Goal: Transaction & Acquisition: Download file/media

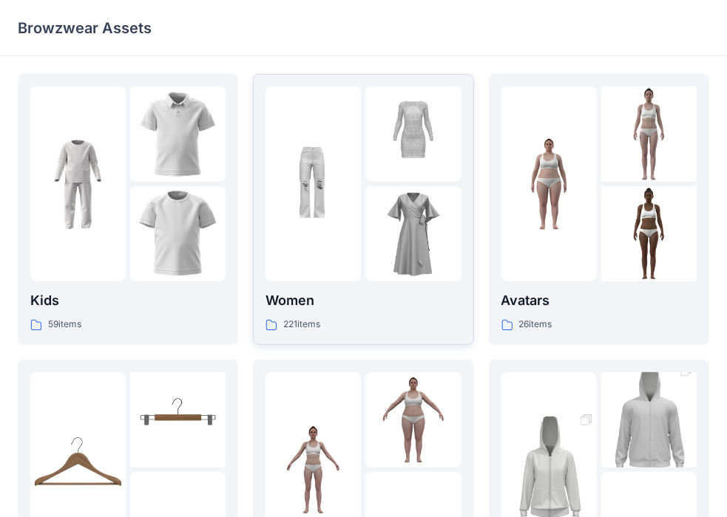
click at [375, 205] on img at bounding box center [412, 233] width 95 height 95
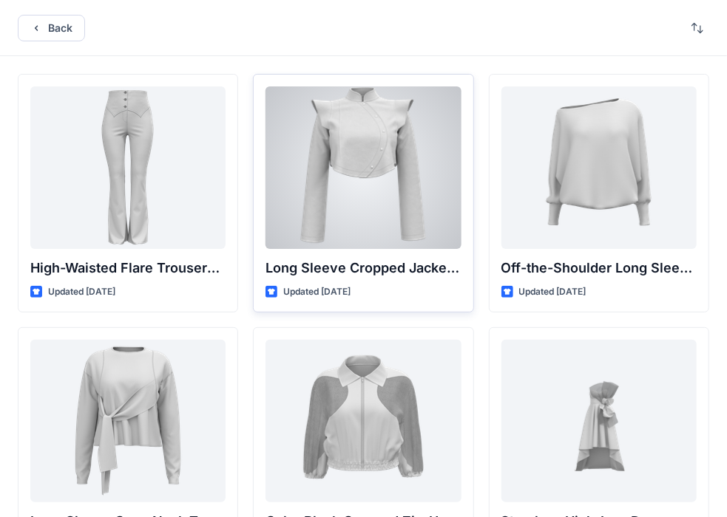
click at [353, 195] on div at bounding box center [362, 167] width 195 height 163
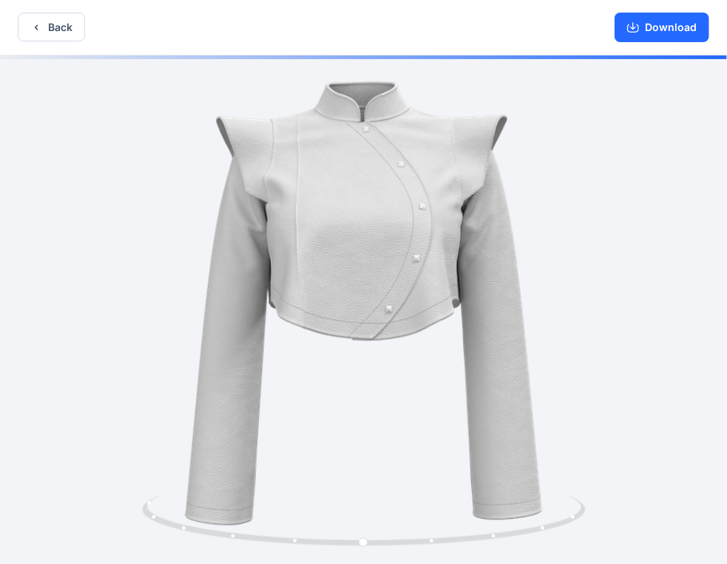
scroll to position [3, 0]
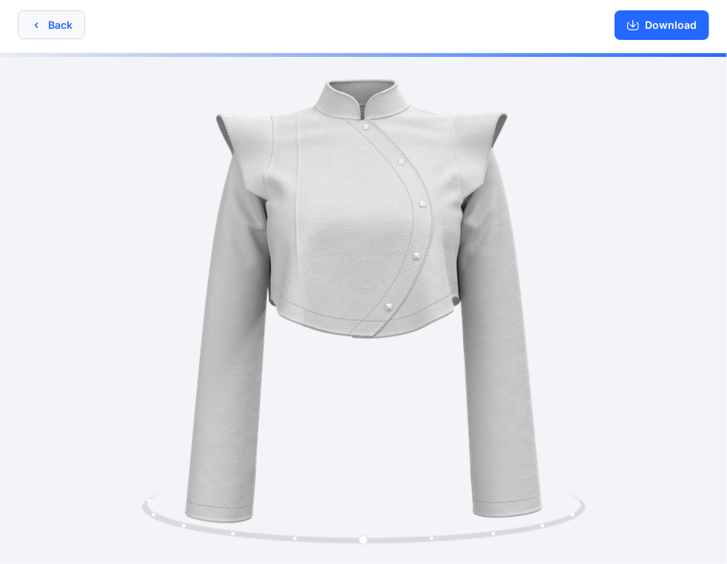
click at [67, 19] on button "Back" at bounding box center [51, 24] width 67 height 29
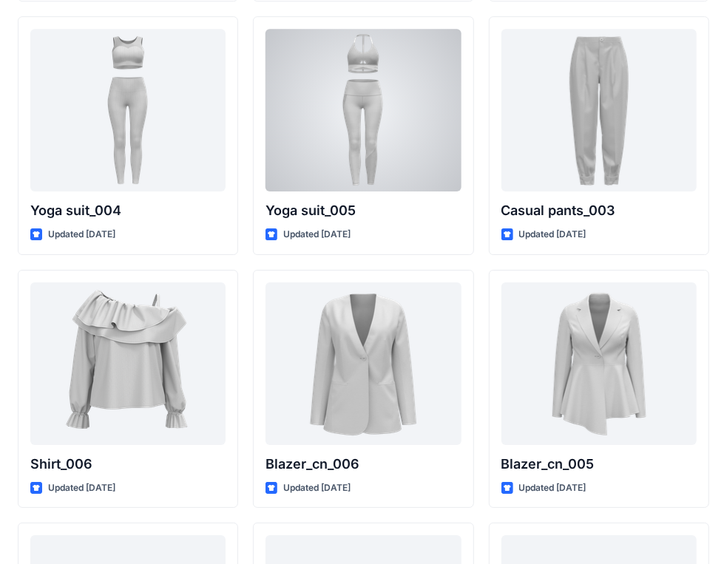
scroll to position [8465, 0]
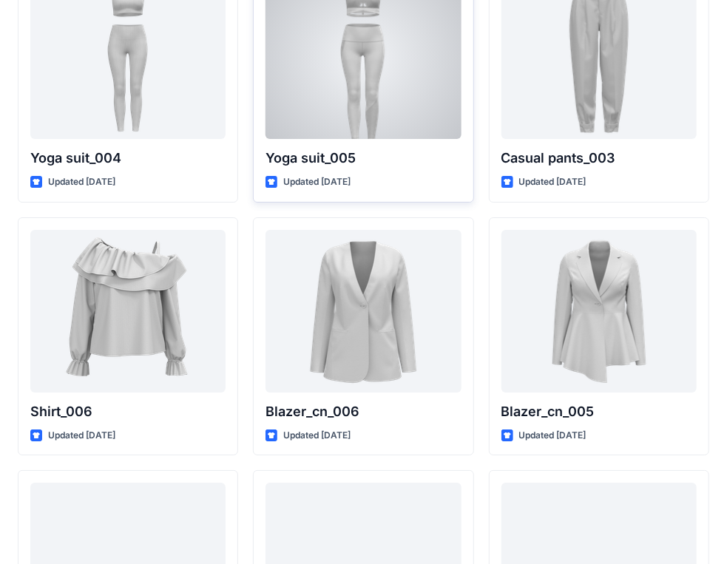
click at [412, 185] on div "Yoga suit_005 Updated [DATE]" at bounding box center [363, 83] width 220 height 239
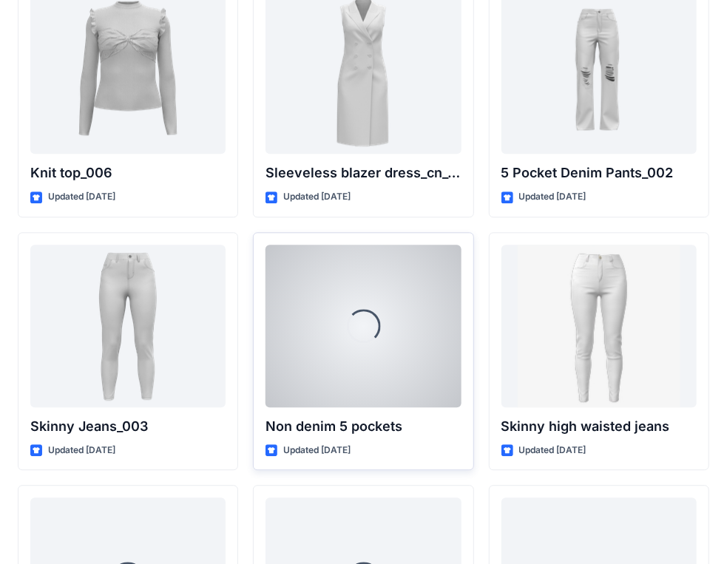
scroll to position [9895, 0]
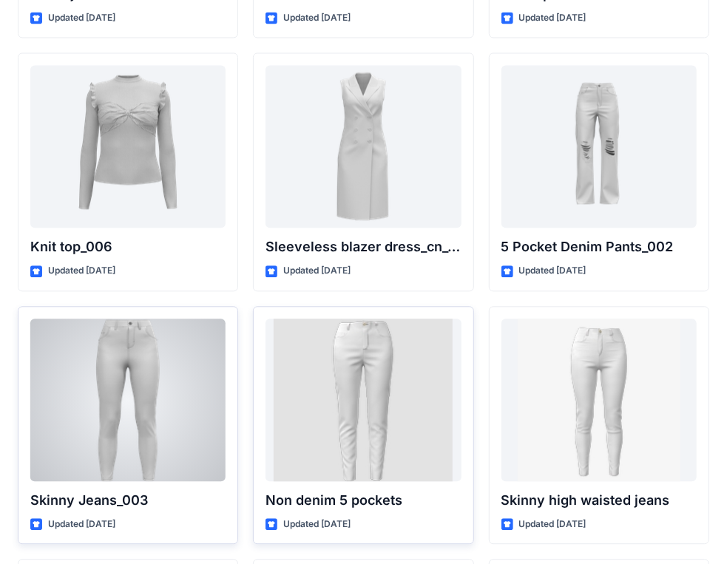
click at [118, 359] on div at bounding box center [127, 400] width 195 height 163
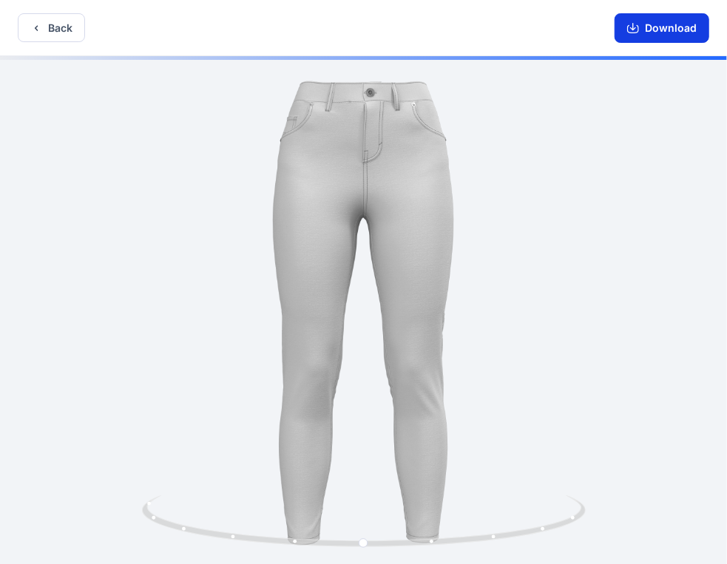
click at [647, 33] on button "Download" at bounding box center [661, 28] width 95 height 30
click at [645, 33] on button "Download" at bounding box center [661, 28] width 95 height 30
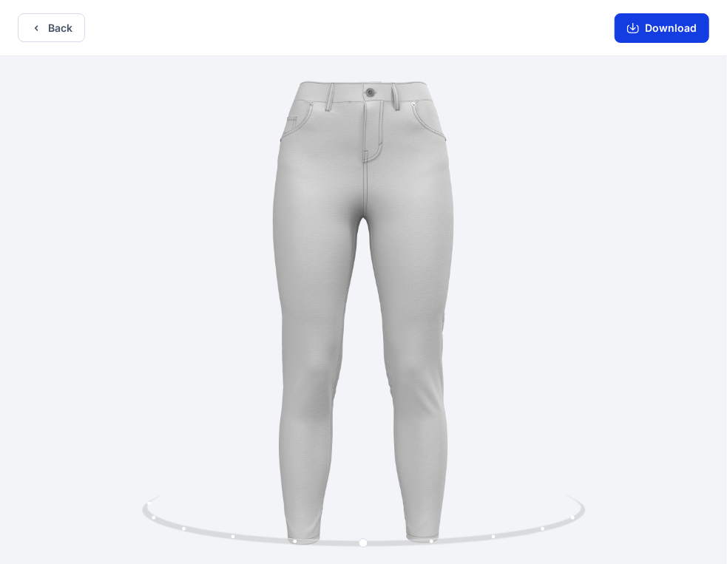
click at [648, 21] on button "Download" at bounding box center [661, 28] width 95 height 30
click at [633, 22] on icon "button" at bounding box center [633, 28] width 12 height 12
